Goal: Transaction & Acquisition: Purchase product/service

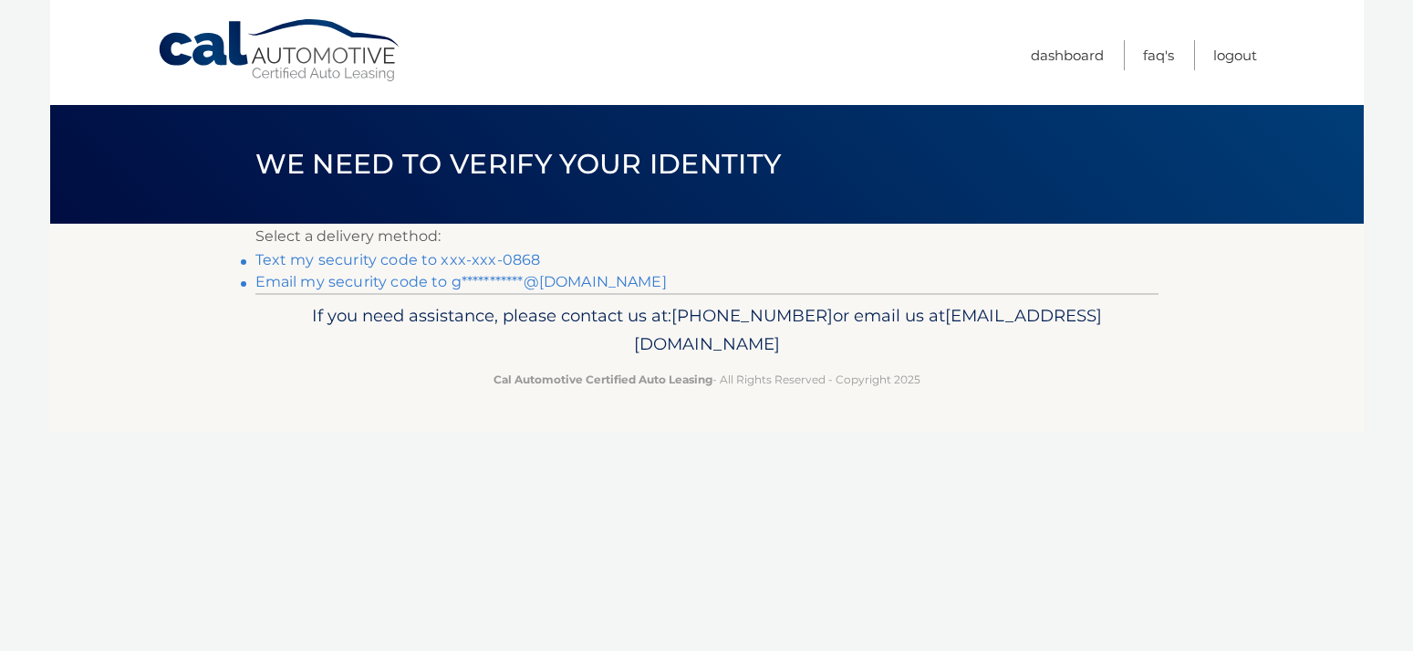
click at [399, 262] on link "Text my security code to xxx-xxx-0868" at bounding box center [398, 259] width 286 height 17
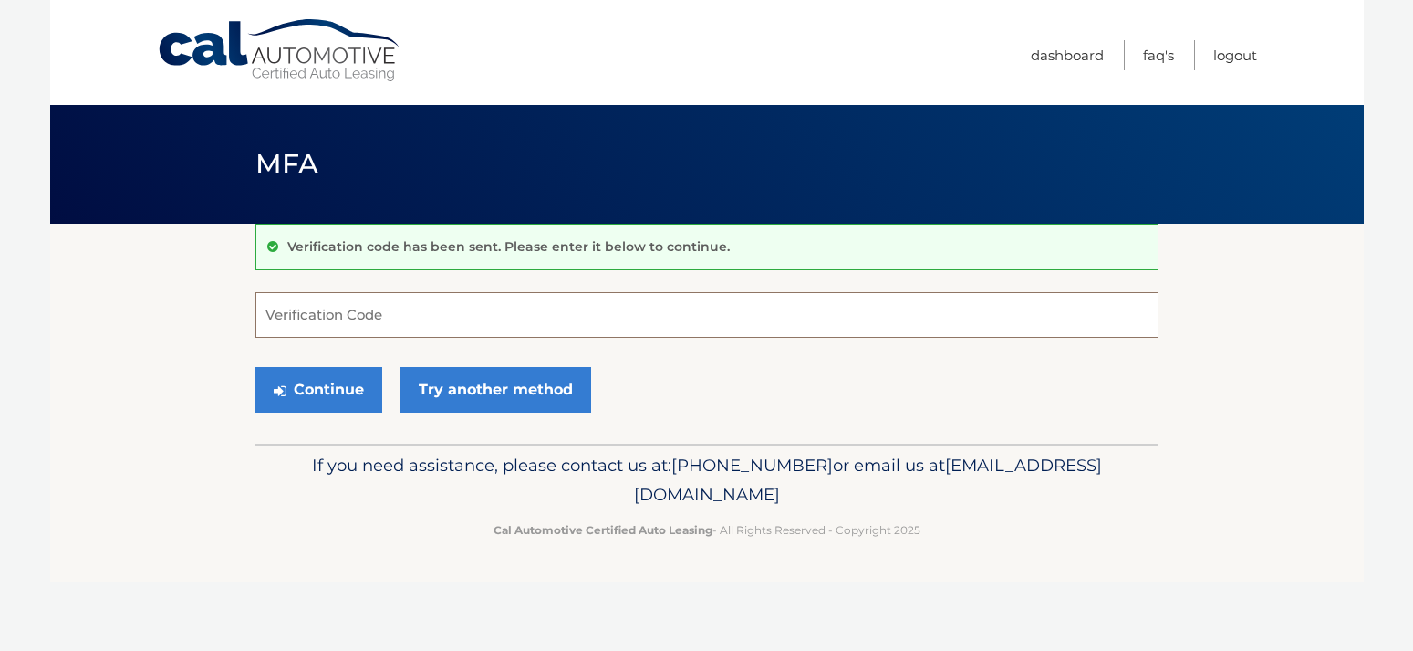
click at [425, 318] on input "Verification Code" at bounding box center [706, 315] width 903 height 46
type input "422954"
click at [321, 384] on button "Continue" at bounding box center [318, 390] width 127 height 46
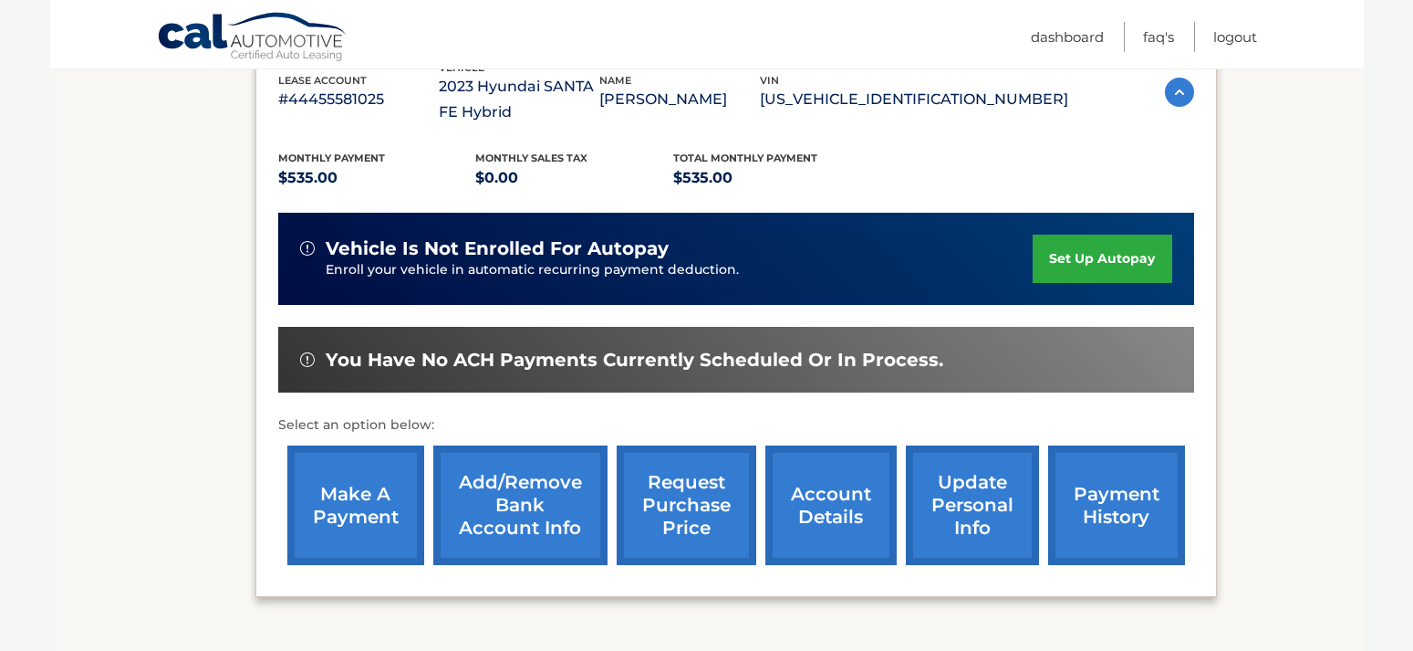
scroll to position [372, 0]
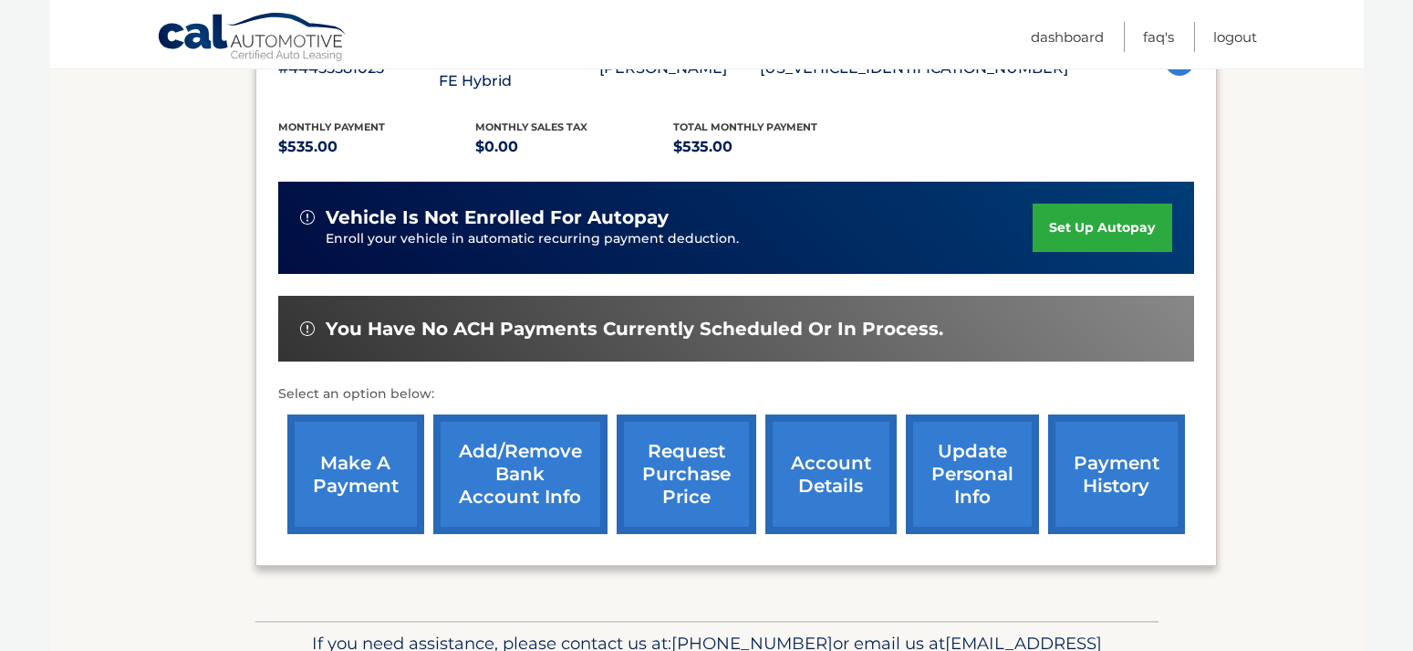
click at [372, 440] on link "make a payment" at bounding box center [355, 474] width 137 height 120
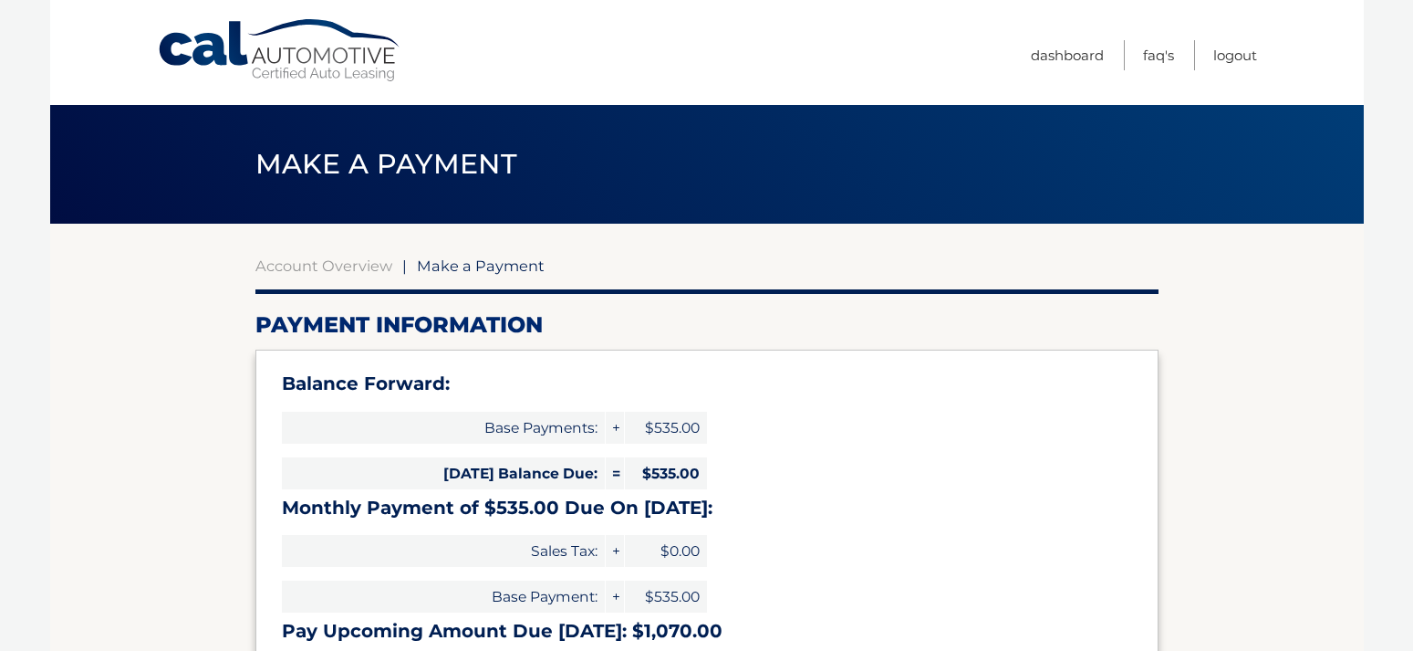
select select "MGJiNjg1YzUtMGM4NC00OTliLWI1M2MtMDc2YjUzZmExNGEx"
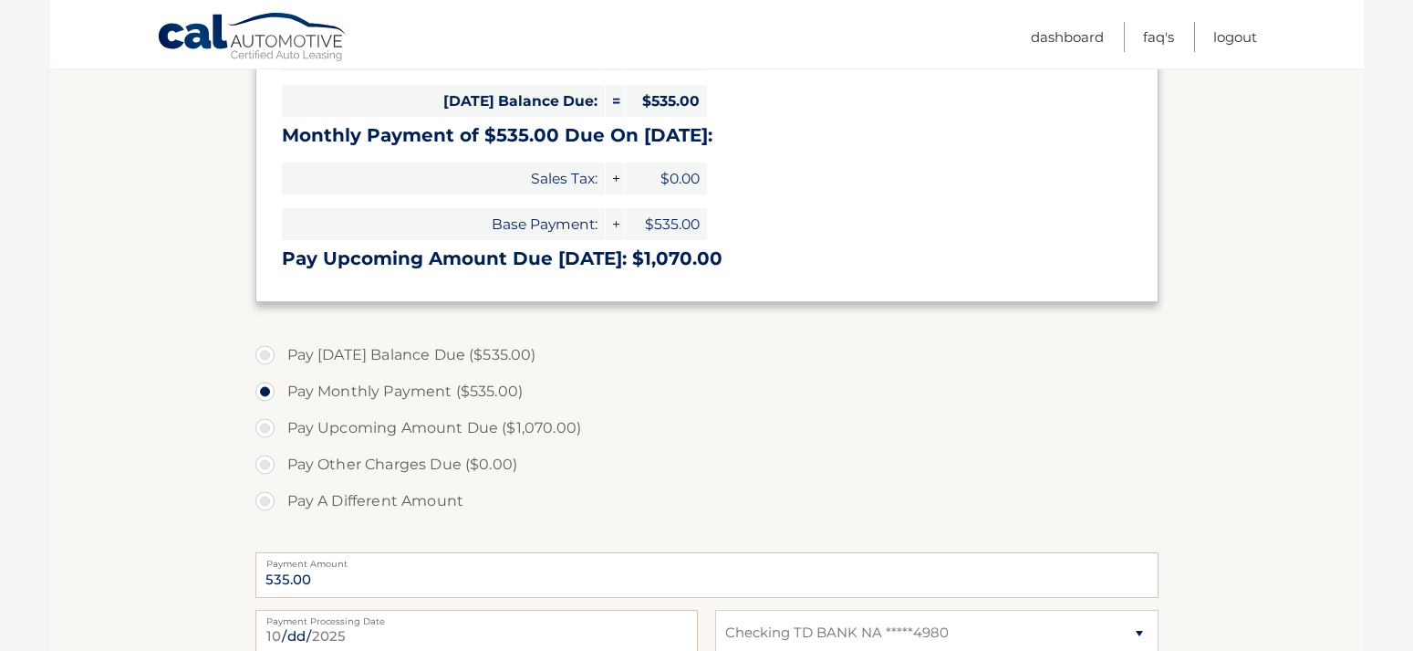
scroll to position [651, 0]
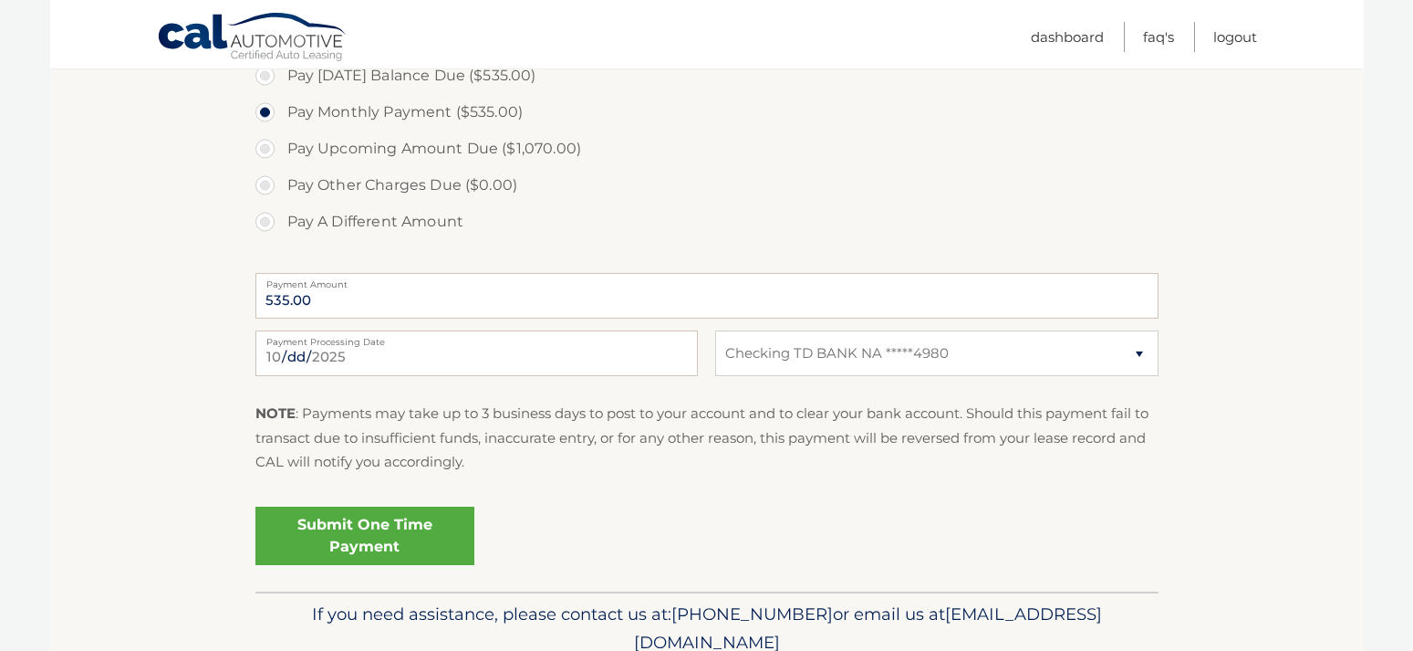
click at [325, 537] on link "Submit One Time Payment" at bounding box center [364, 535] width 219 height 58
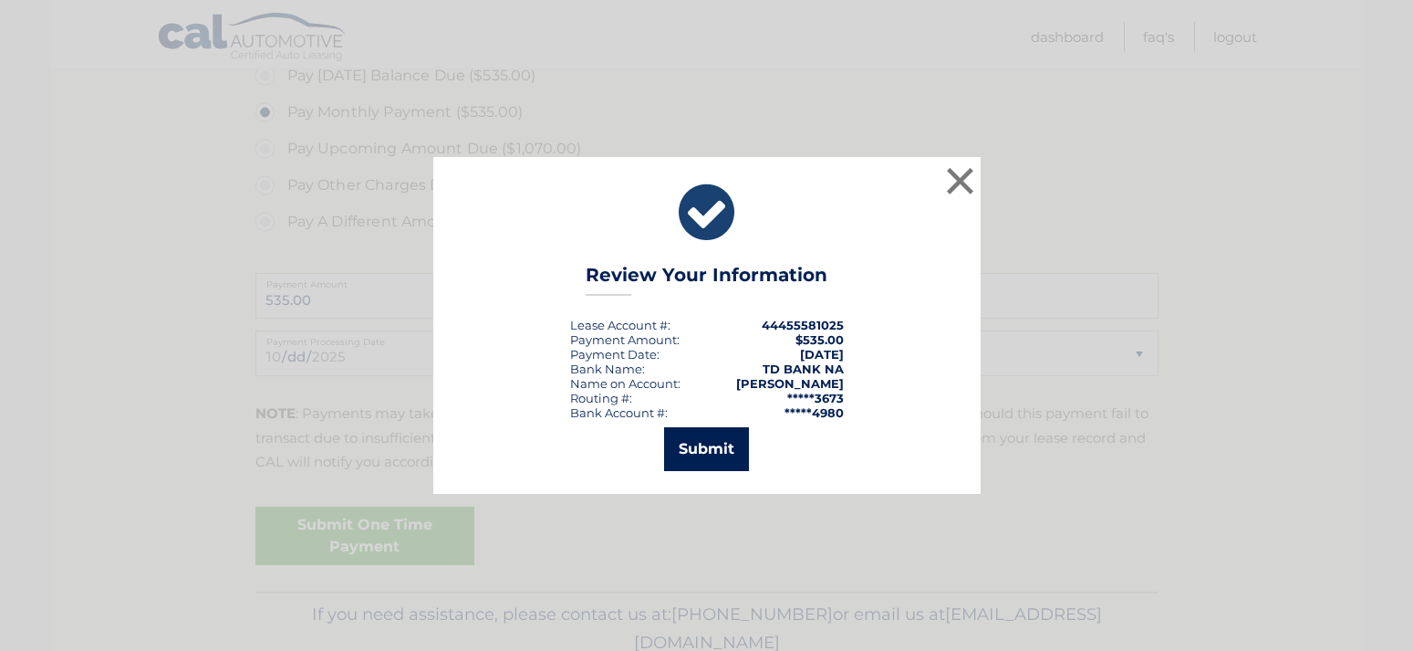
click at [711, 443] on button "Submit" at bounding box center [706, 449] width 85 height 44
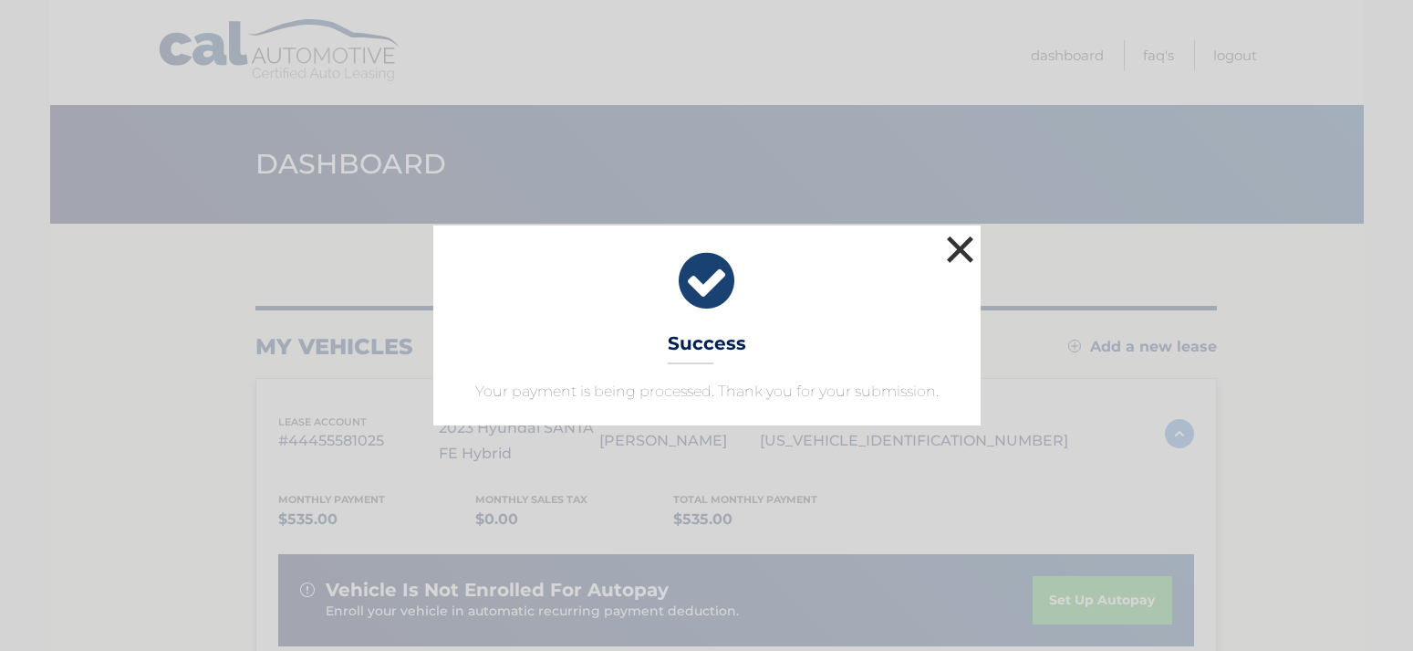
click at [956, 255] on button "×" at bounding box center [961, 249] width 36 height 36
